Goal: Information Seeking & Learning: Check status

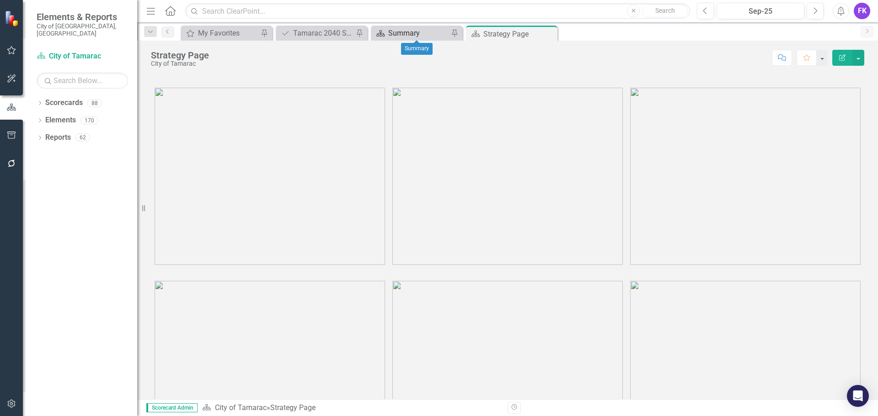
click at [401, 29] on div "Summary" at bounding box center [418, 32] width 60 height 11
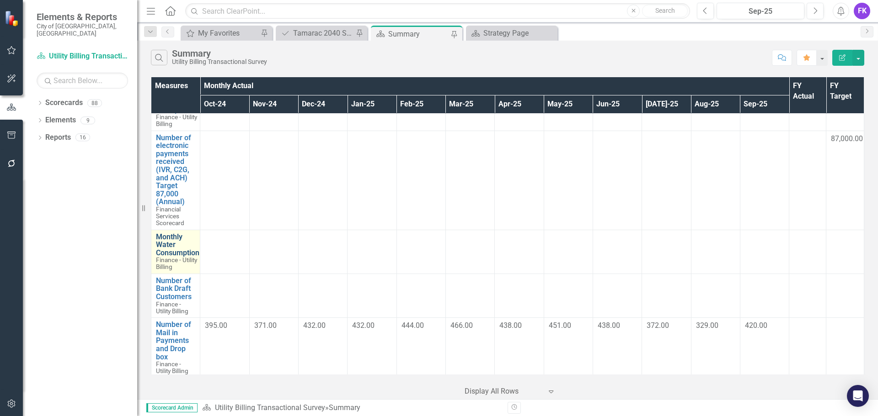
scroll to position [617, 0]
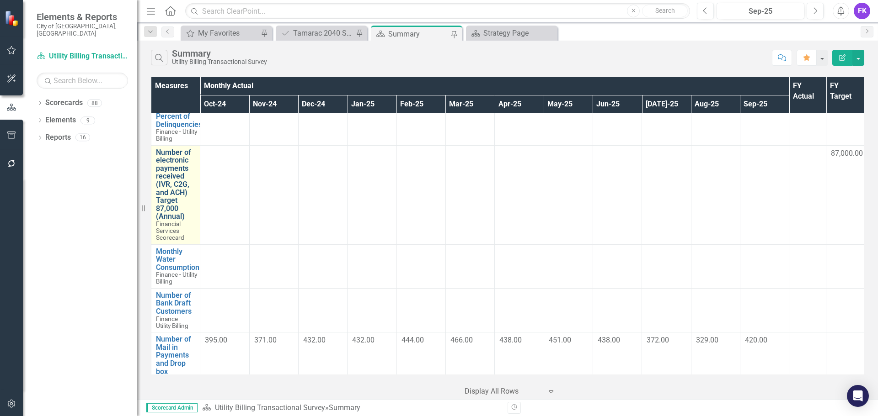
click at [174, 195] on link "Number of electronic payments received (IVR, C2G, and ACH) Target 87,000 (Annua…" at bounding box center [175, 185] width 39 height 72
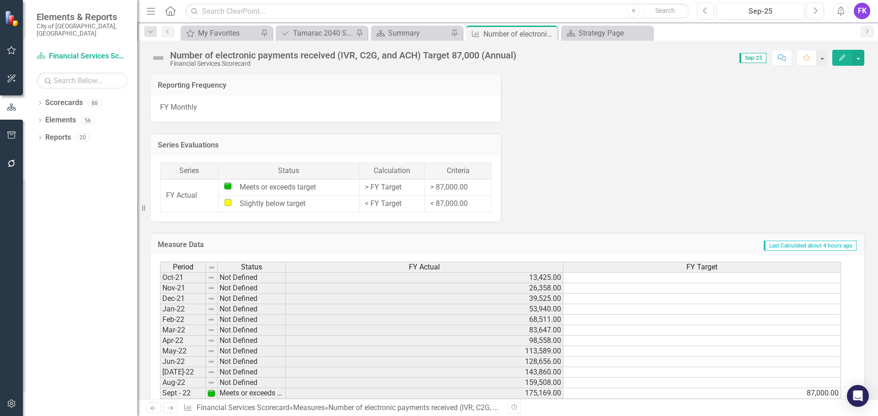
scroll to position [342, 0]
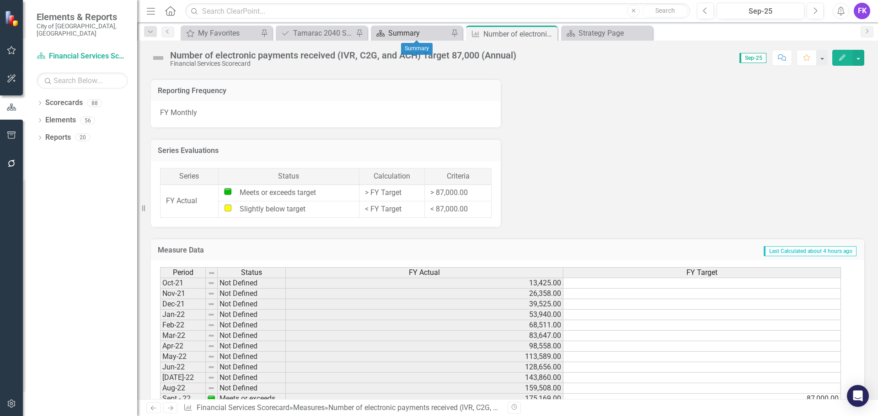
click at [406, 32] on div "Summary" at bounding box center [418, 32] width 60 height 11
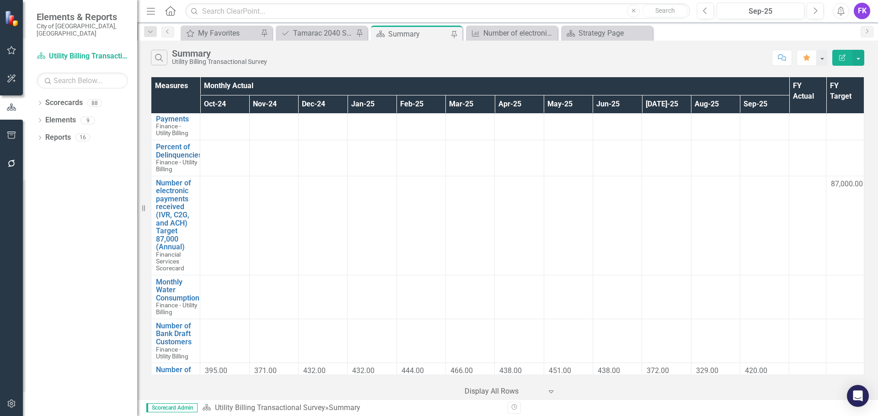
scroll to position [594, 0]
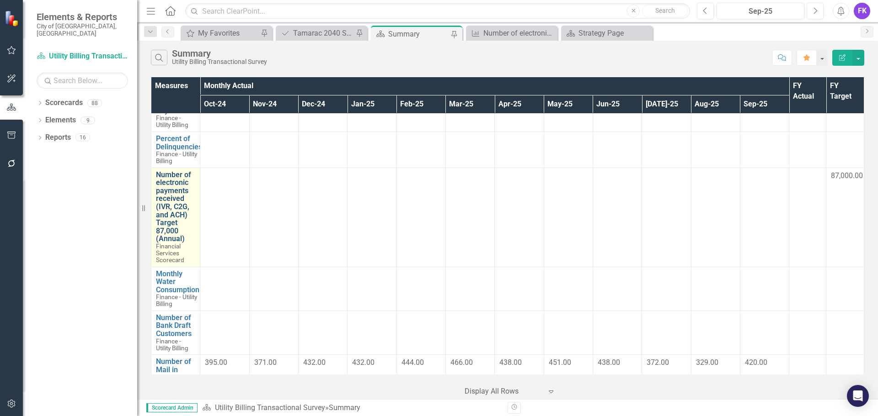
click at [170, 209] on link "Number of electronic payments received (IVR, C2G, and ACH) Target 87,000 (Annua…" at bounding box center [175, 207] width 39 height 72
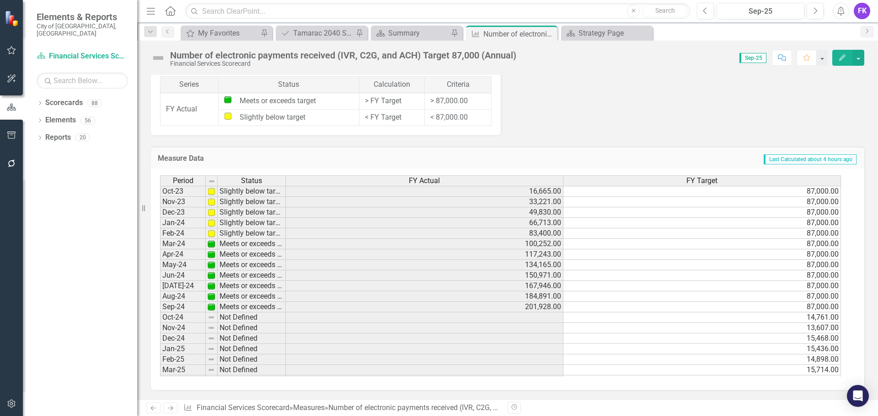
scroll to position [245, 0]
drag, startPoint x: 323, startPoint y: 330, endPoint x: 306, endPoint y: 328, distance: 17.0
click at [323, 330] on tbody "Apr-23 Not Defined 108,853.00 May-23 Not Defined 124,988.00 Jun-23 Not Defined …" at bounding box center [500, 299] width 681 height 337
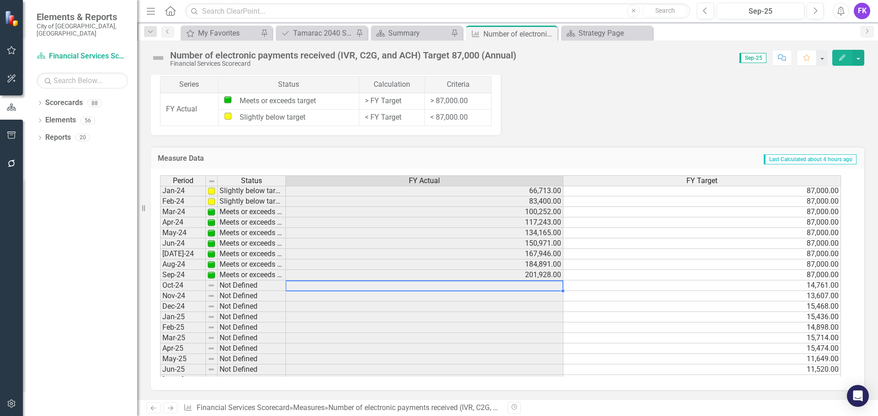
scroll to position [290, 0]
click at [543, 282] on td at bounding box center [425, 280] width 278 height 11
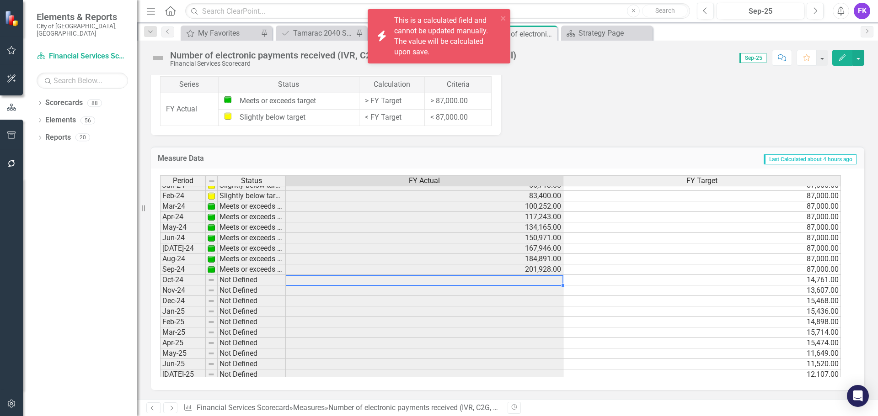
click at [542, 282] on td at bounding box center [425, 280] width 278 height 11
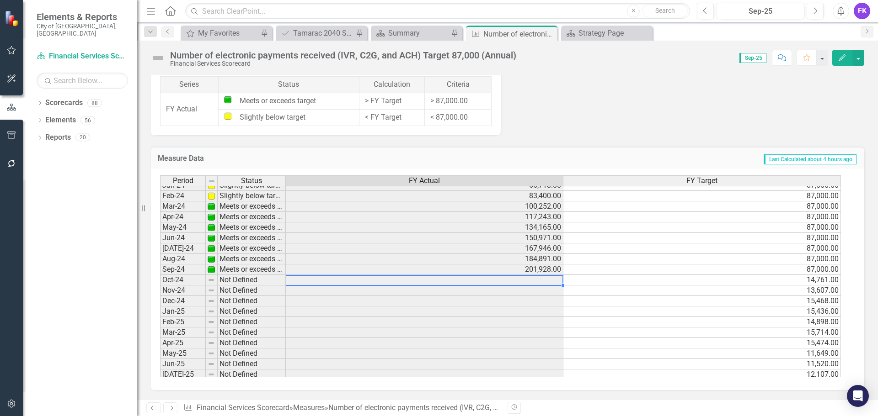
scroll to position [336, 0]
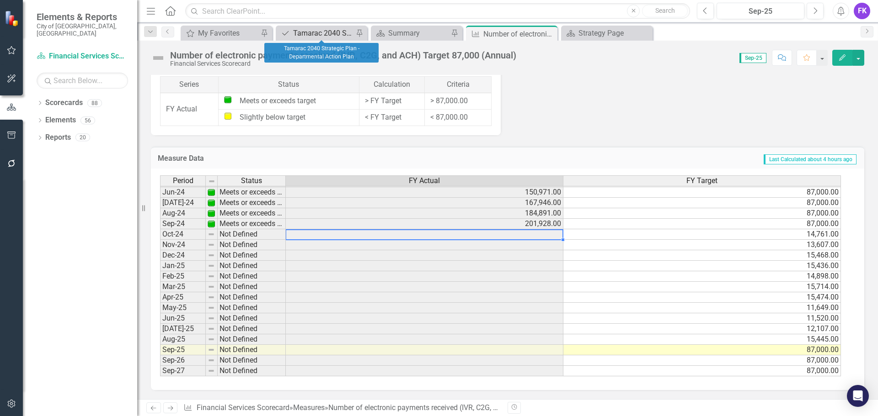
click at [332, 33] on div "Tamarac 2040 Strategic Plan - Departmental Action Plan" at bounding box center [323, 32] width 60 height 11
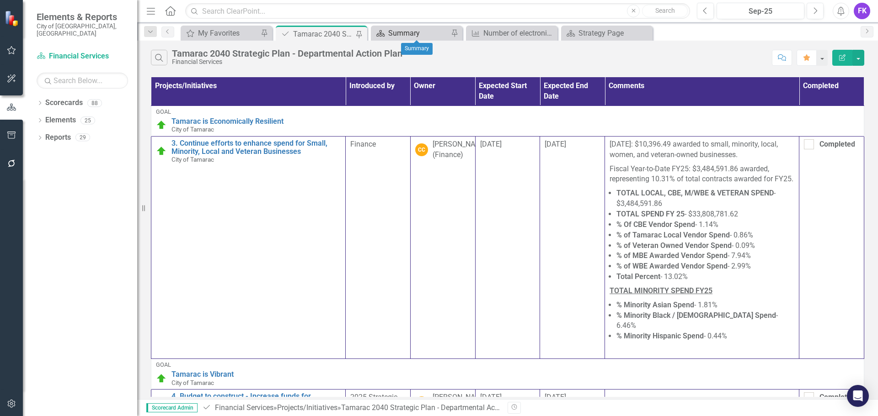
click at [425, 31] on div "Summary" at bounding box center [418, 32] width 60 height 11
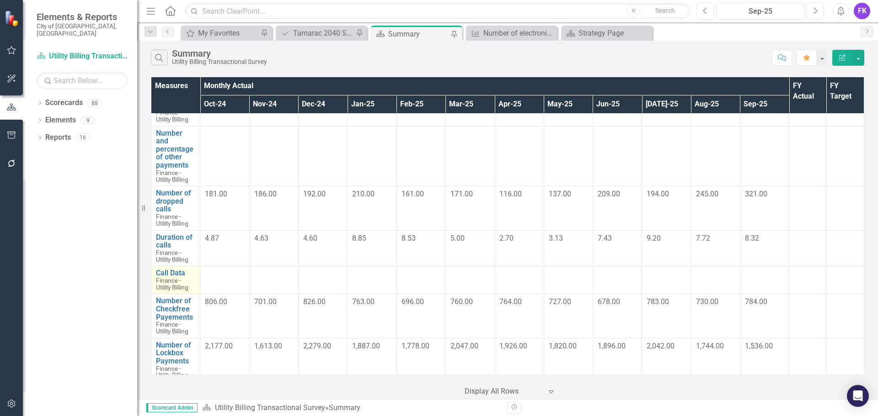
scroll to position [891, 0]
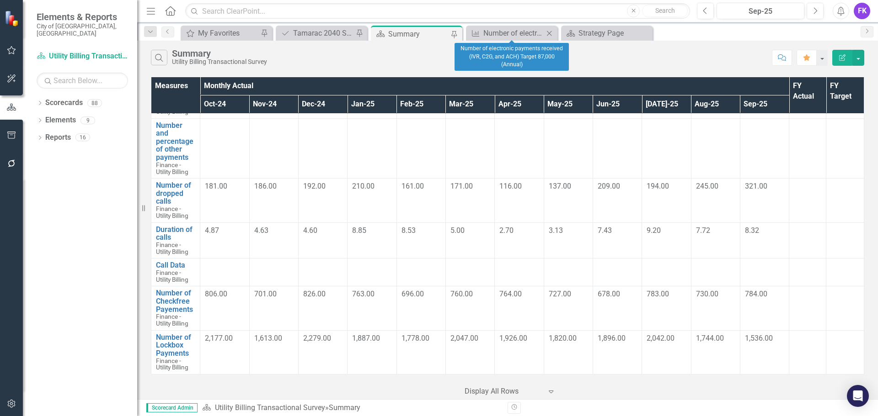
click at [546, 32] on icon "Close" at bounding box center [549, 33] width 9 height 7
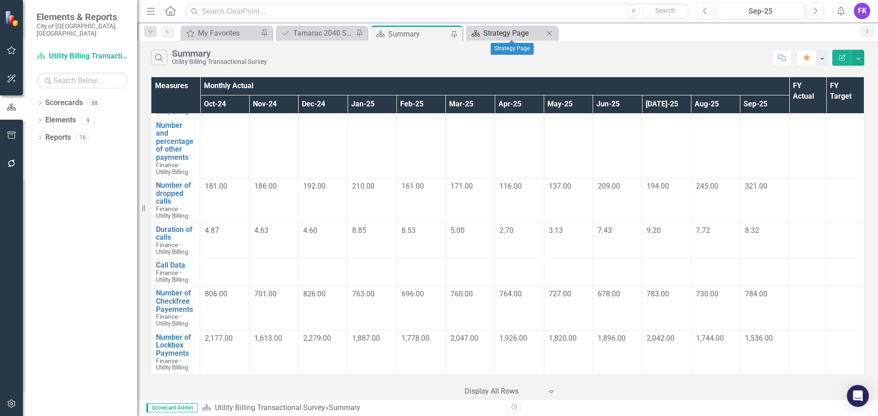
click at [503, 30] on div "Strategy Page" at bounding box center [513, 32] width 60 height 11
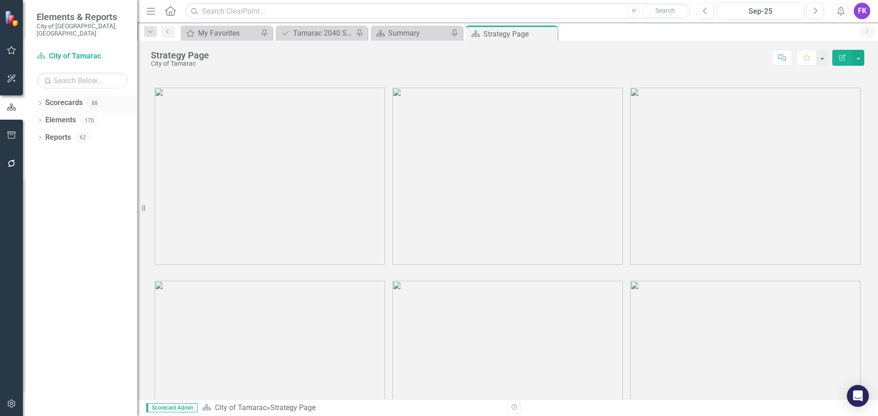
click at [60, 98] on link "Scorecards" at bounding box center [63, 103] width 37 height 11
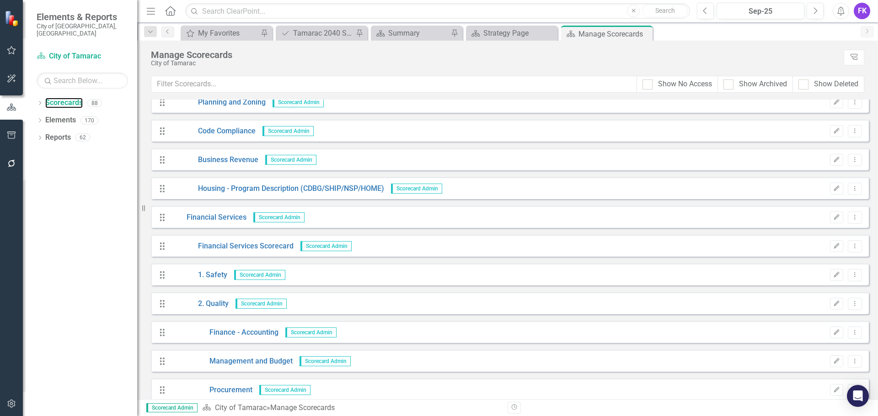
scroll to position [503, 0]
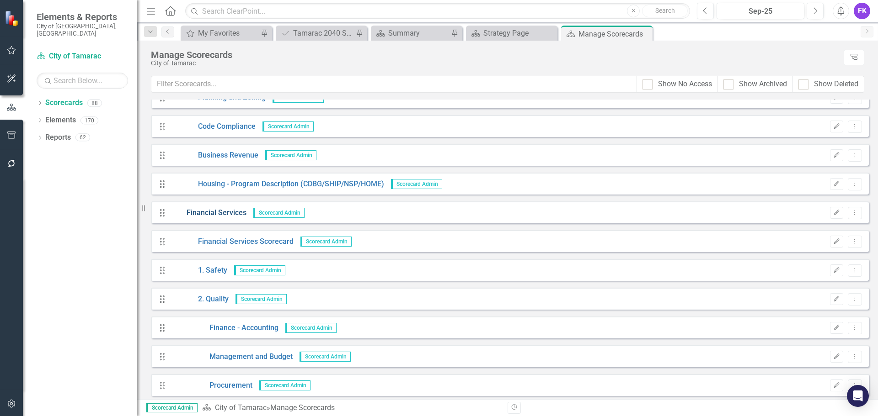
click at [208, 214] on link "Financial Services" at bounding box center [209, 213] width 76 height 11
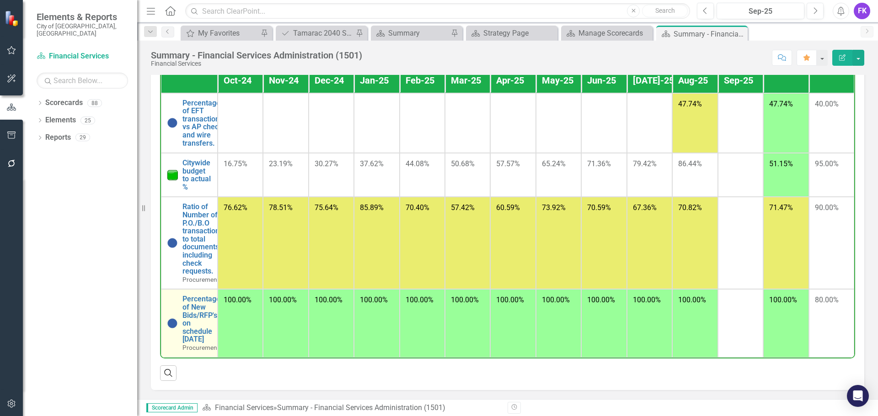
scroll to position [835, 0]
click at [404, 35] on div "Summary" at bounding box center [418, 32] width 60 height 11
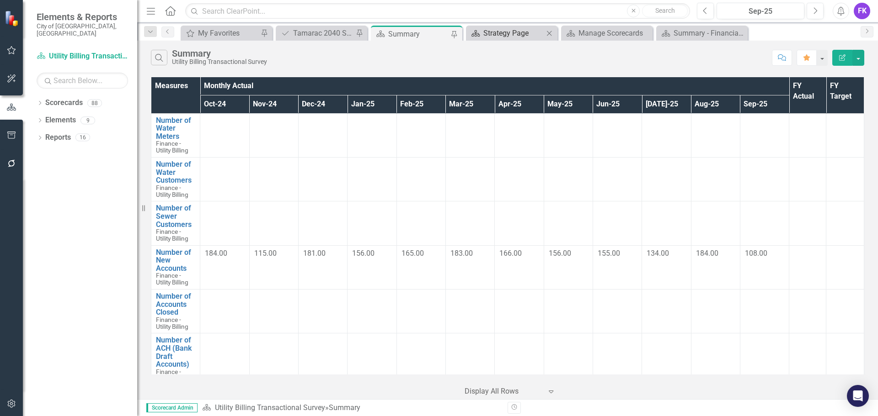
click at [525, 31] on div "Strategy Page" at bounding box center [513, 32] width 60 height 11
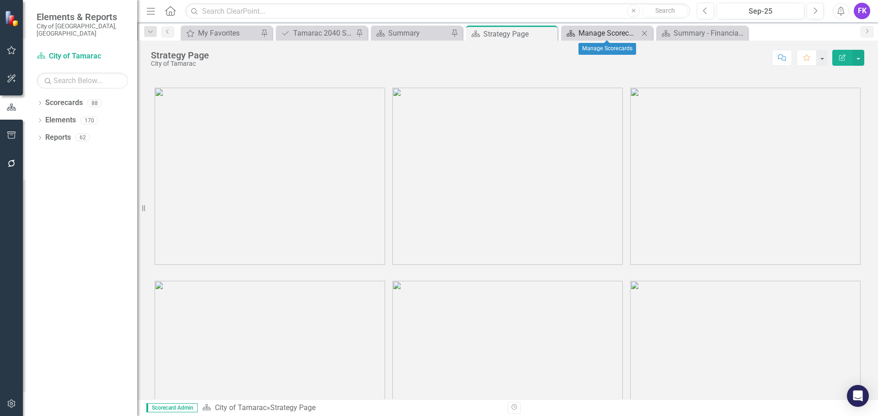
click at [607, 35] on div "Manage Scorecards" at bounding box center [608, 32] width 60 height 11
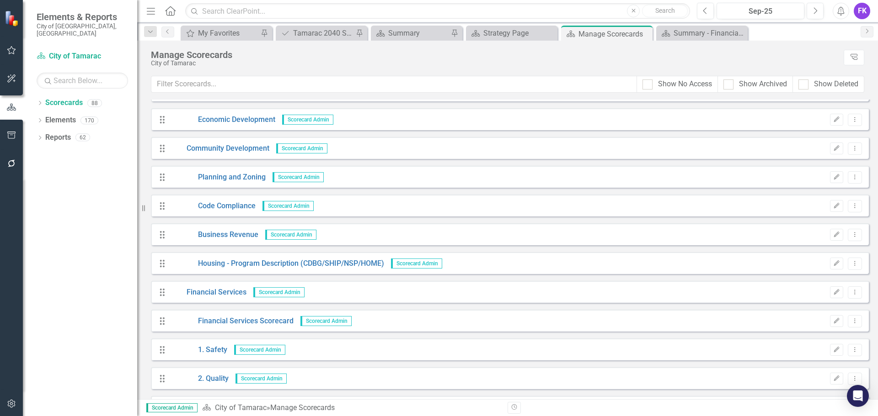
scroll to position [457, 0]
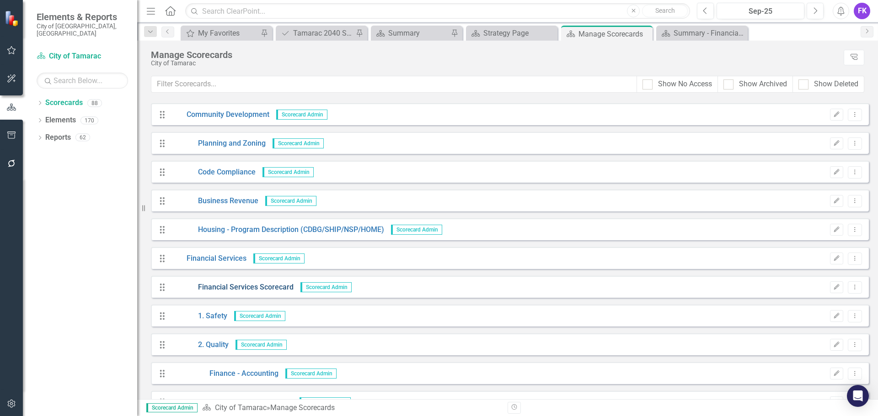
click at [220, 290] on link "Financial Services Scorecard" at bounding box center [232, 288] width 123 height 11
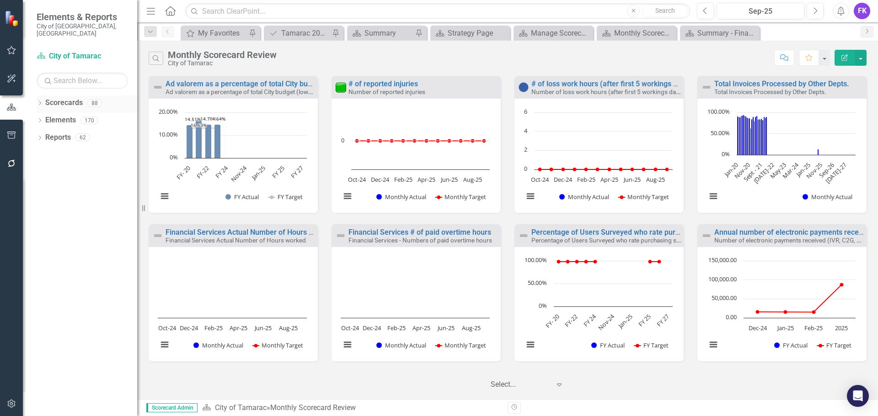
click at [65, 98] on link "Scorecards" at bounding box center [63, 103] width 37 height 11
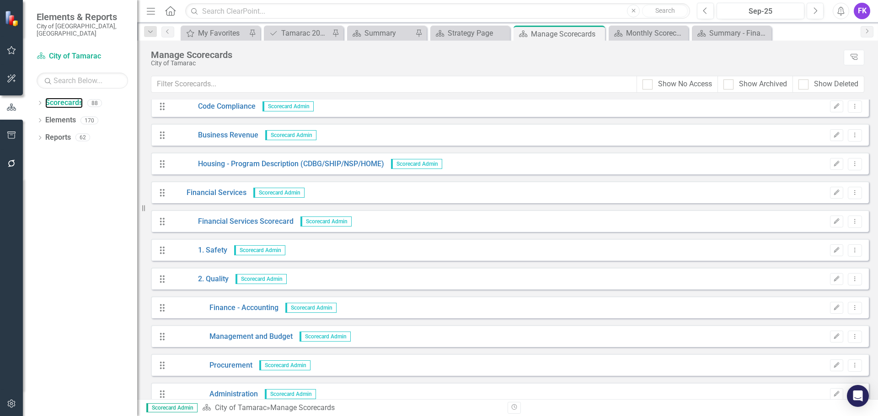
scroll to position [549, 0]
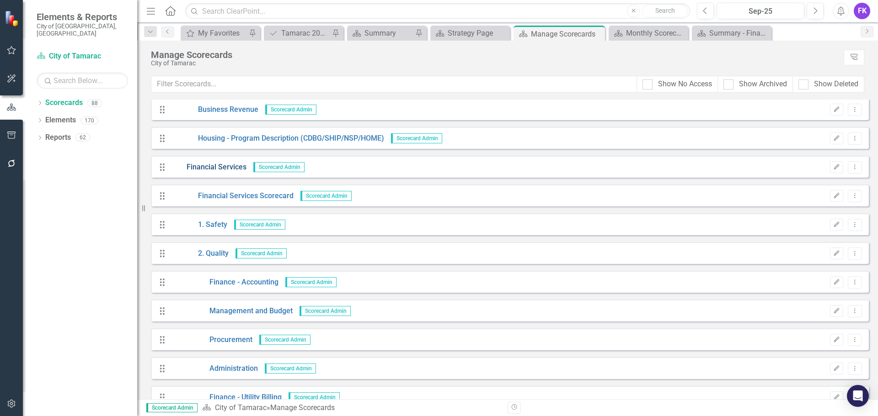
click at [201, 164] on link "Financial Services" at bounding box center [209, 167] width 76 height 11
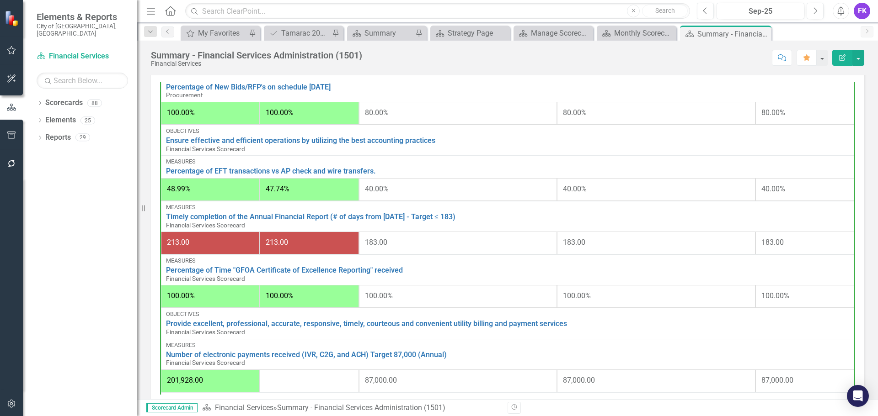
scroll to position [274, 0]
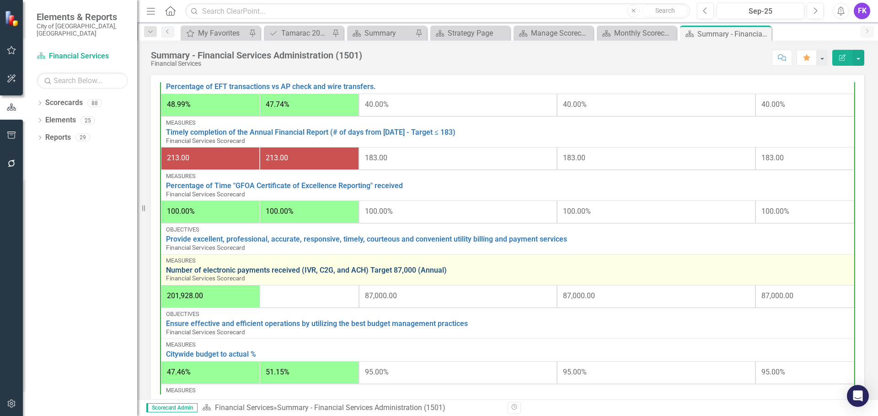
click at [249, 270] on link "Number of electronic payments received (IVR, C2G, and ACH) Target 87,000 (Annua…" at bounding box center [507, 271] width 683 height 8
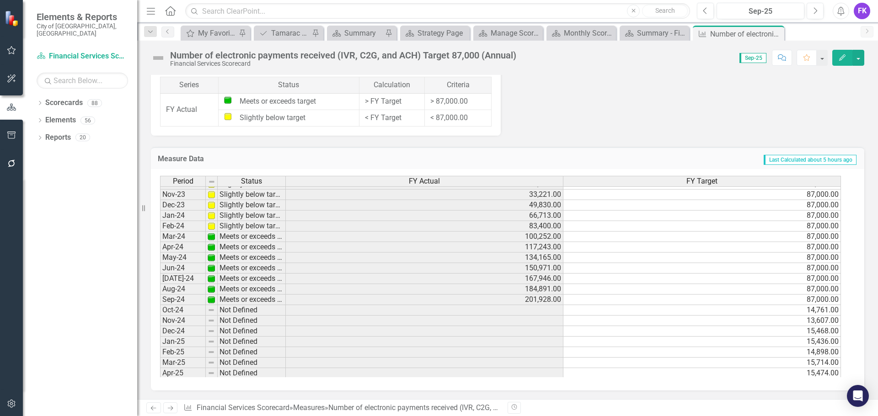
scroll to position [274, 0]
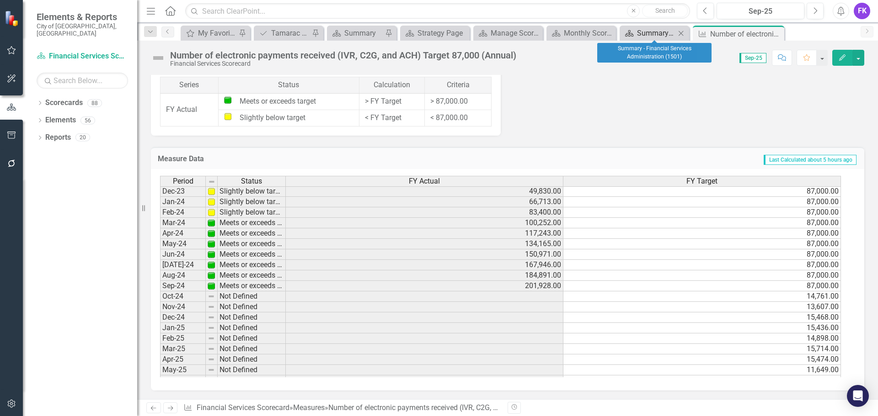
click at [662, 37] on div "Summary - Financial Services Administration (1501)" at bounding box center [656, 32] width 38 height 11
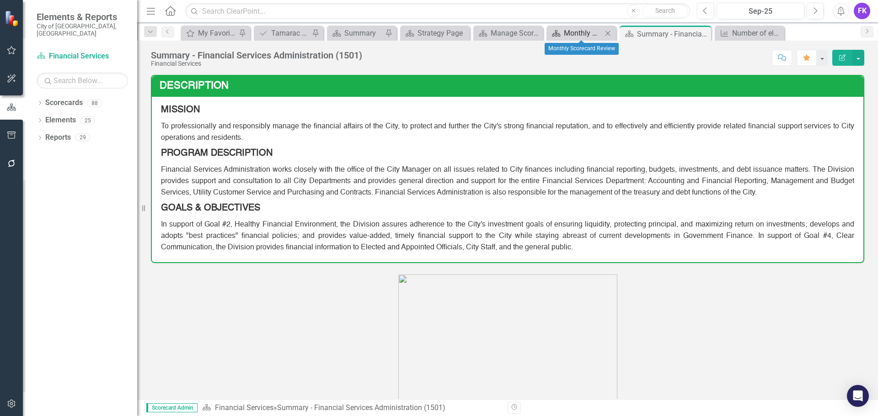
click at [582, 29] on div "Monthly Scorecard Review" at bounding box center [583, 32] width 38 height 11
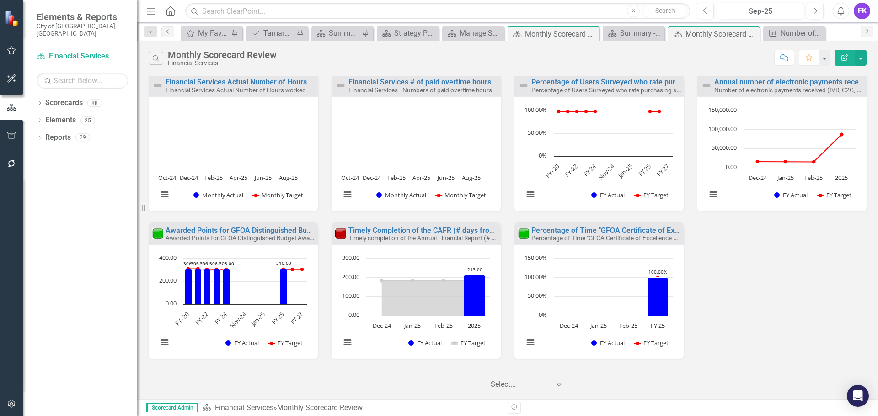
scroll to position [151, 0]
click at [463, 32] on div "Manage Scorecards" at bounding box center [474, 32] width 31 height 11
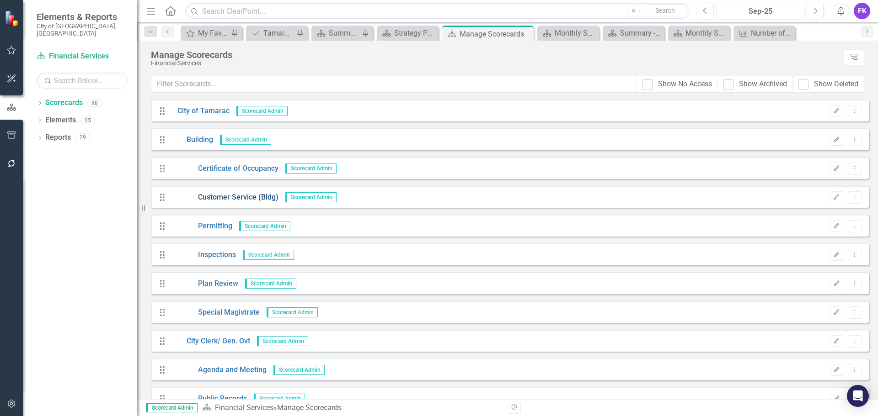
click at [232, 199] on link "Customer Service (Bldg)" at bounding box center [225, 197] width 108 height 11
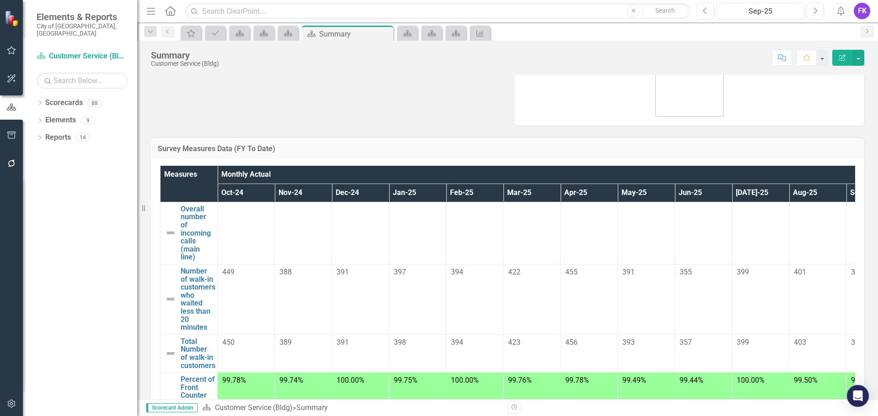
scroll to position [182, 0]
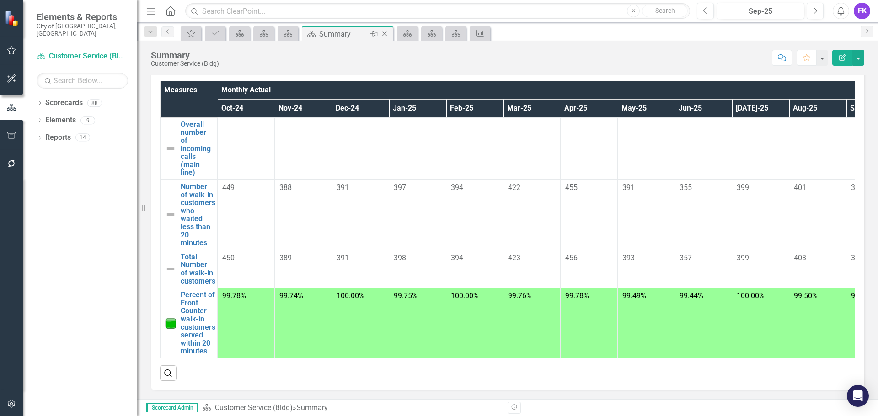
click at [384, 31] on icon "Close" at bounding box center [384, 33] width 9 height 7
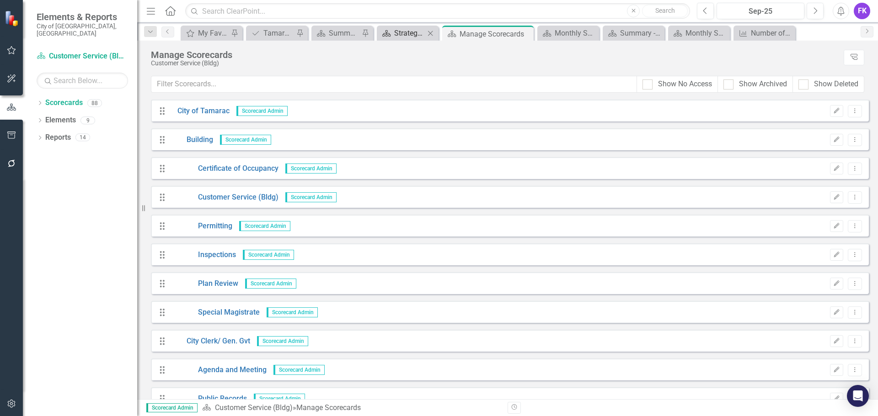
click at [402, 37] on div "Strategy Page" at bounding box center [409, 32] width 31 height 11
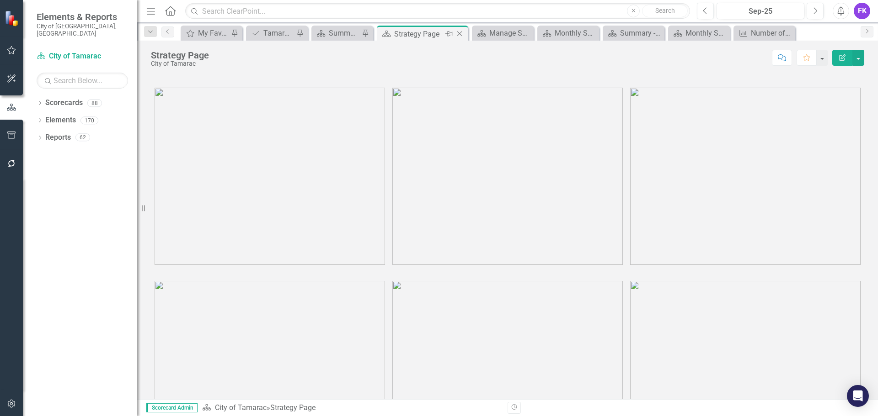
click at [459, 34] on icon "Close" at bounding box center [459, 33] width 9 height 7
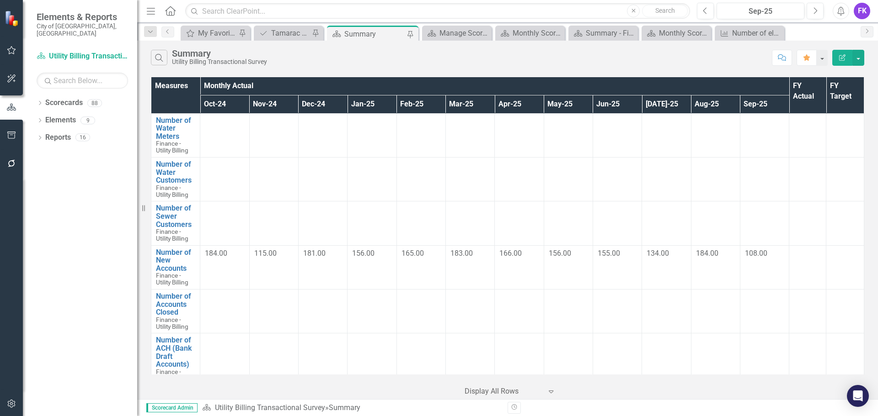
click at [368, 32] on div "Summary" at bounding box center [374, 33] width 60 height 11
click at [430, 38] on div "Scorecard" at bounding box center [429, 32] width 11 height 11
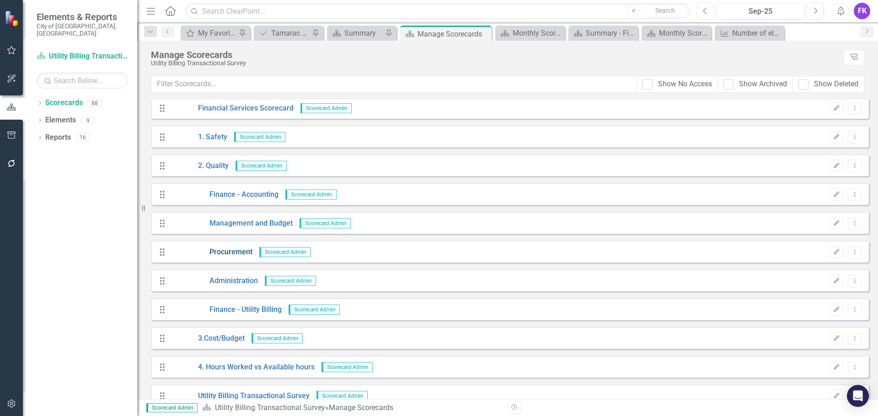
scroll to position [640, 0]
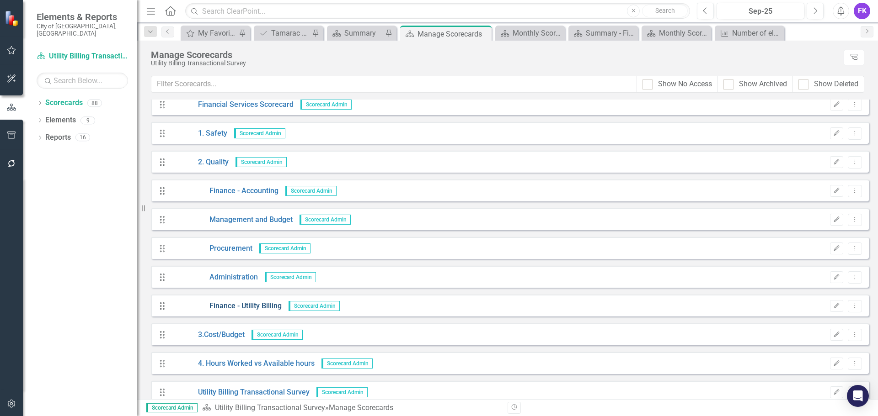
click at [230, 305] on link "Finance - Utility Billing" at bounding box center [226, 306] width 111 height 11
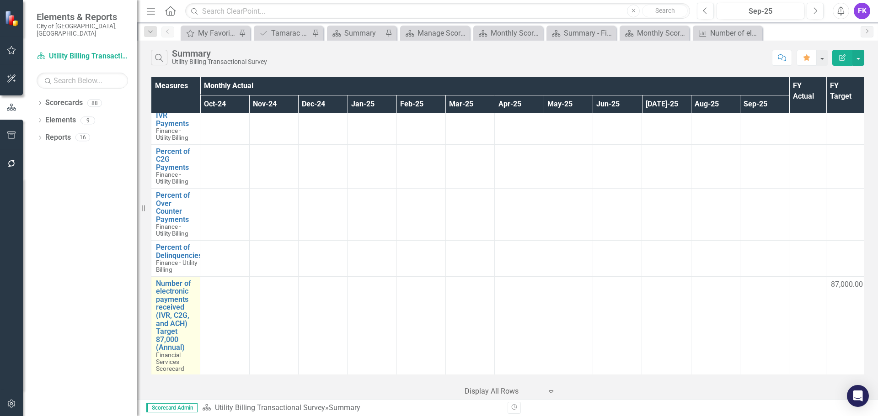
scroll to position [549, 0]
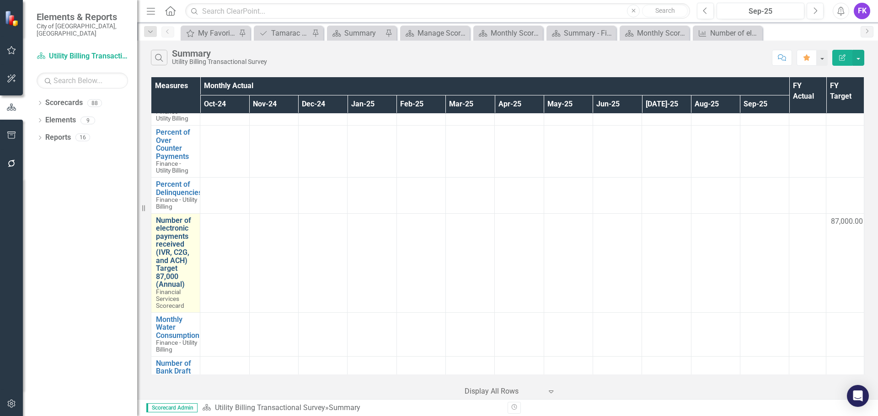
click at [176, 263] on link "Number of electronic payments received (IVR, C2G, and ACH) Target 87,000 (Annua…" at bounding box center [175, 253] width 39 height 72
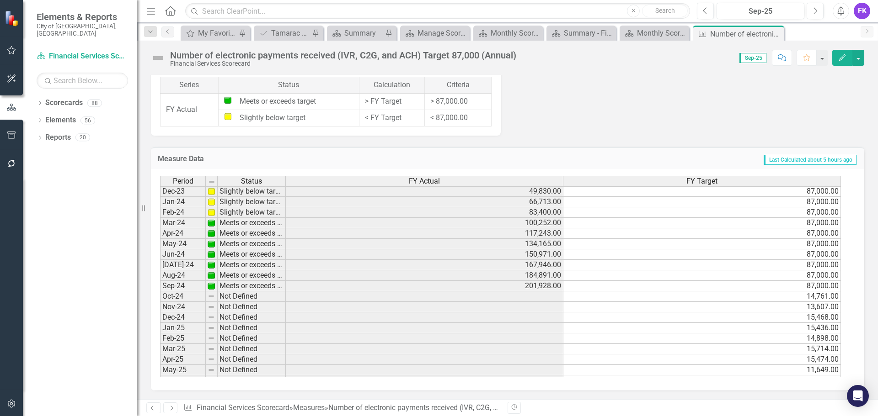
scroll to position [336, 0]
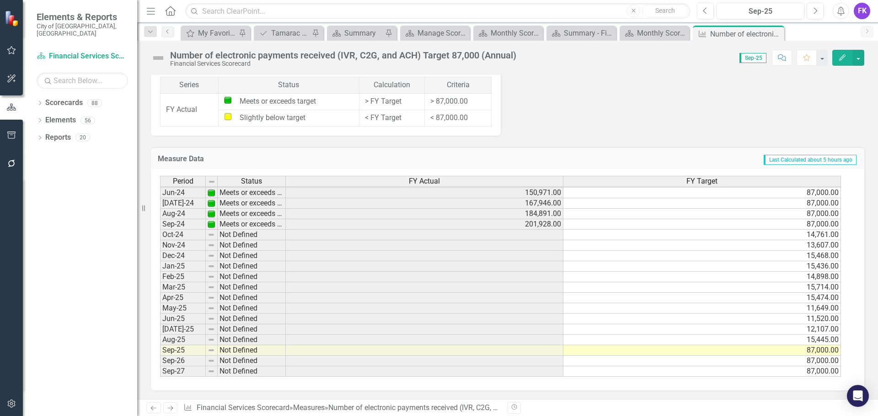
click at [160, 240] on div "Period Status FY Actual FY Target Mar-23 Not Defined 93,324.00 Apr-23 Not Defin…" at bounding box center [160, 198] width 0 height 358
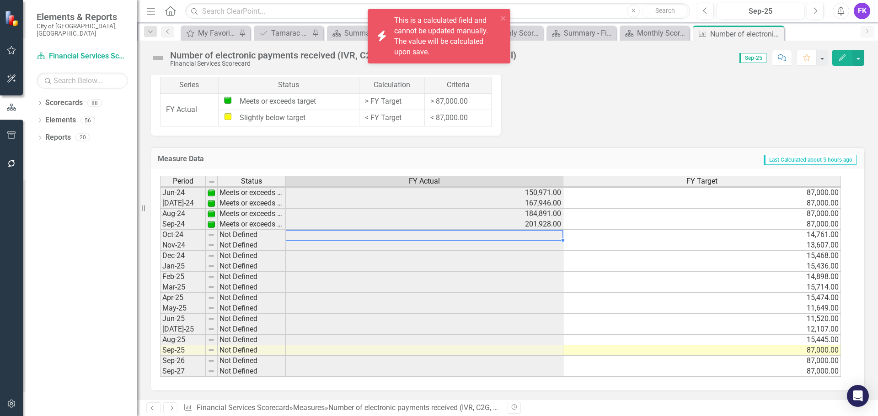
click at [552, 236] on td at bounding box center [425, 235] width 278 height 11
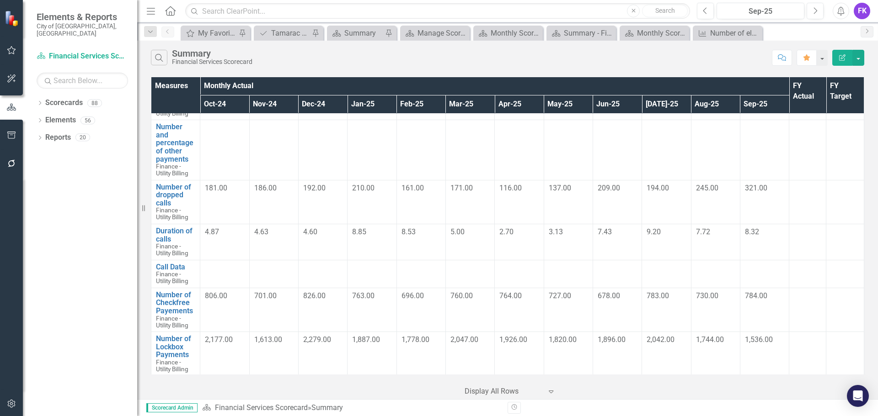
scroll to position [870, 0]
